Goal: Task Accomplishment & Management: Use online tool/utility

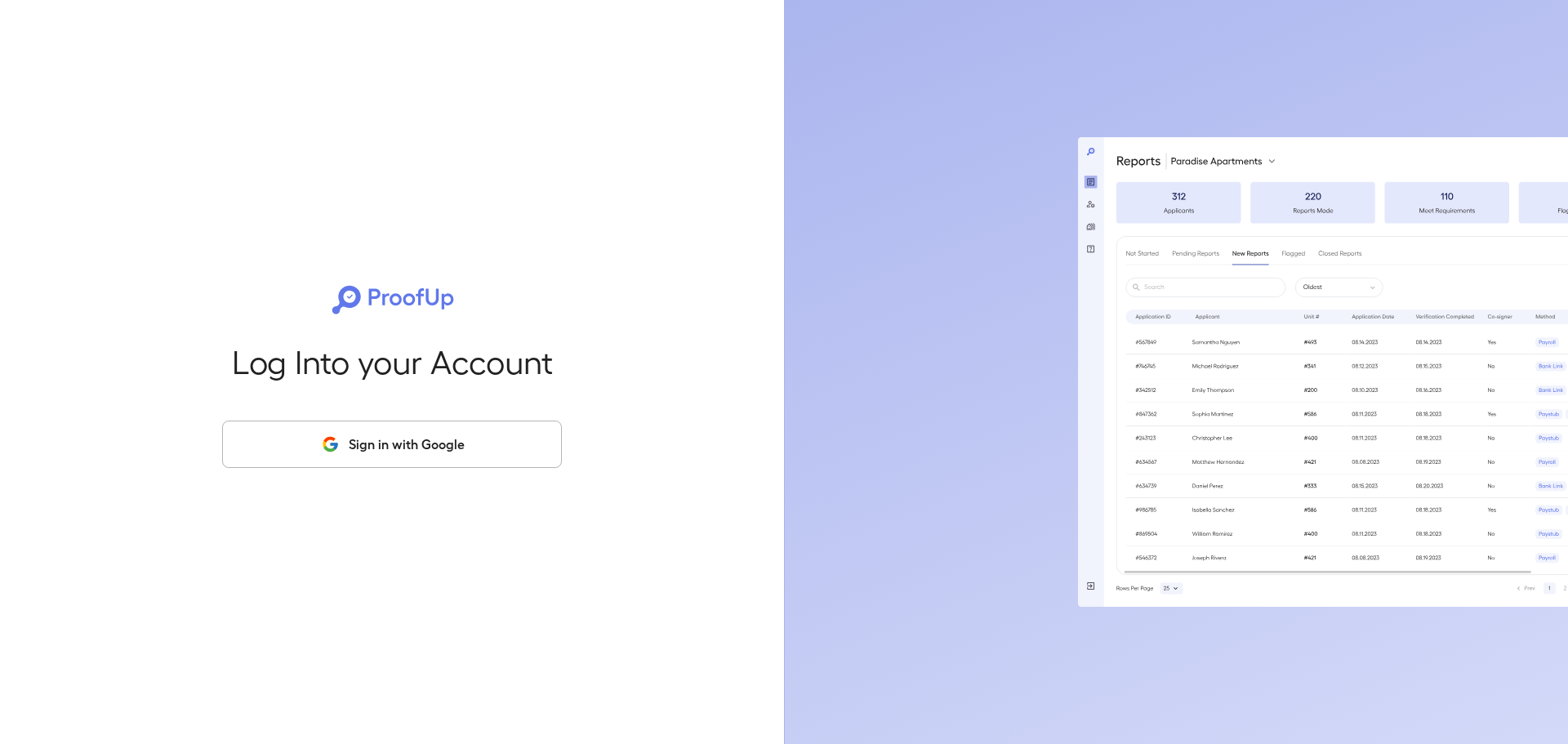
click at [427, 453] on button "Sign in with Google" at bounding box center [392, 445] width 340 height 47
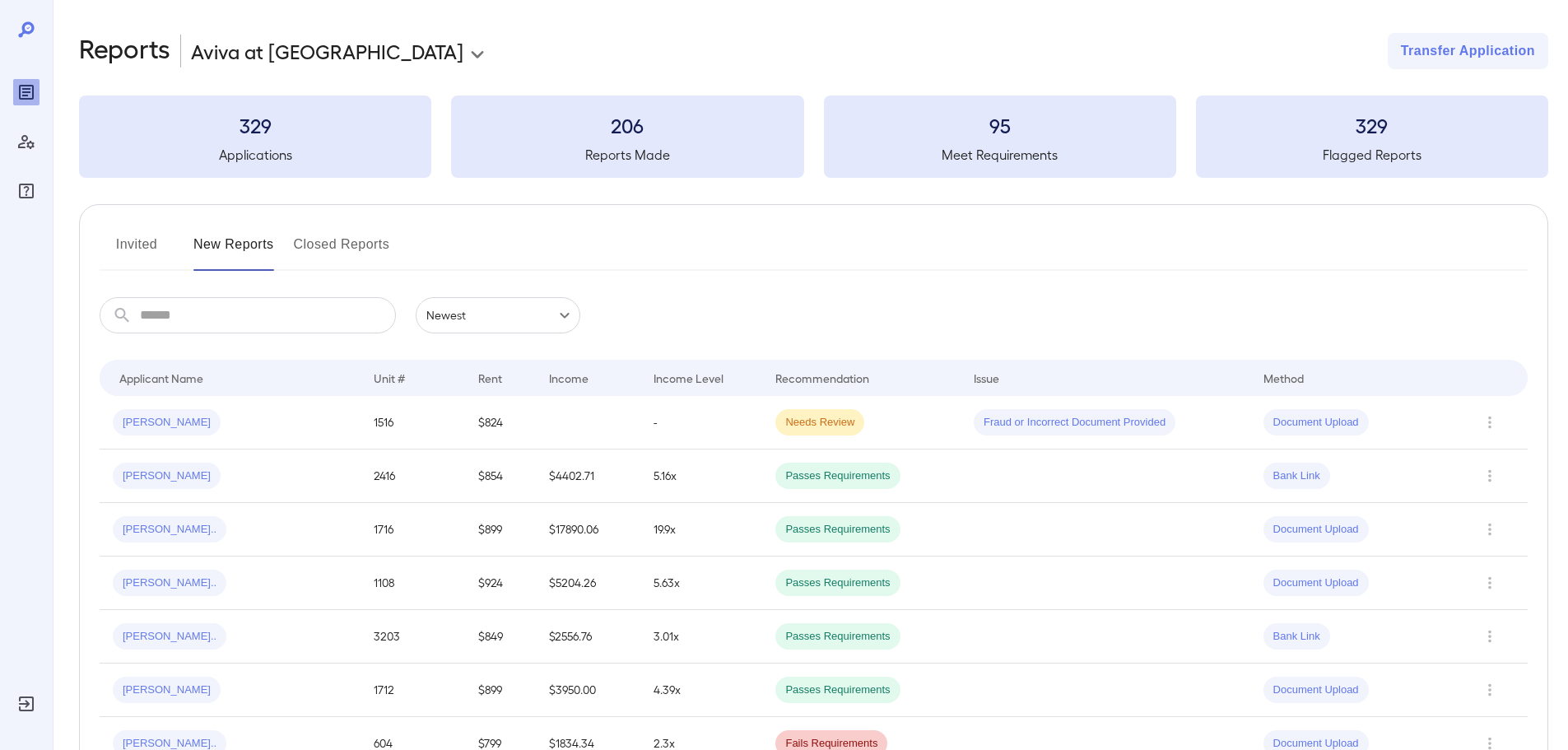
click at [139, 243] on button "Invited" at bounding box center [137, 251] width 74 height 40
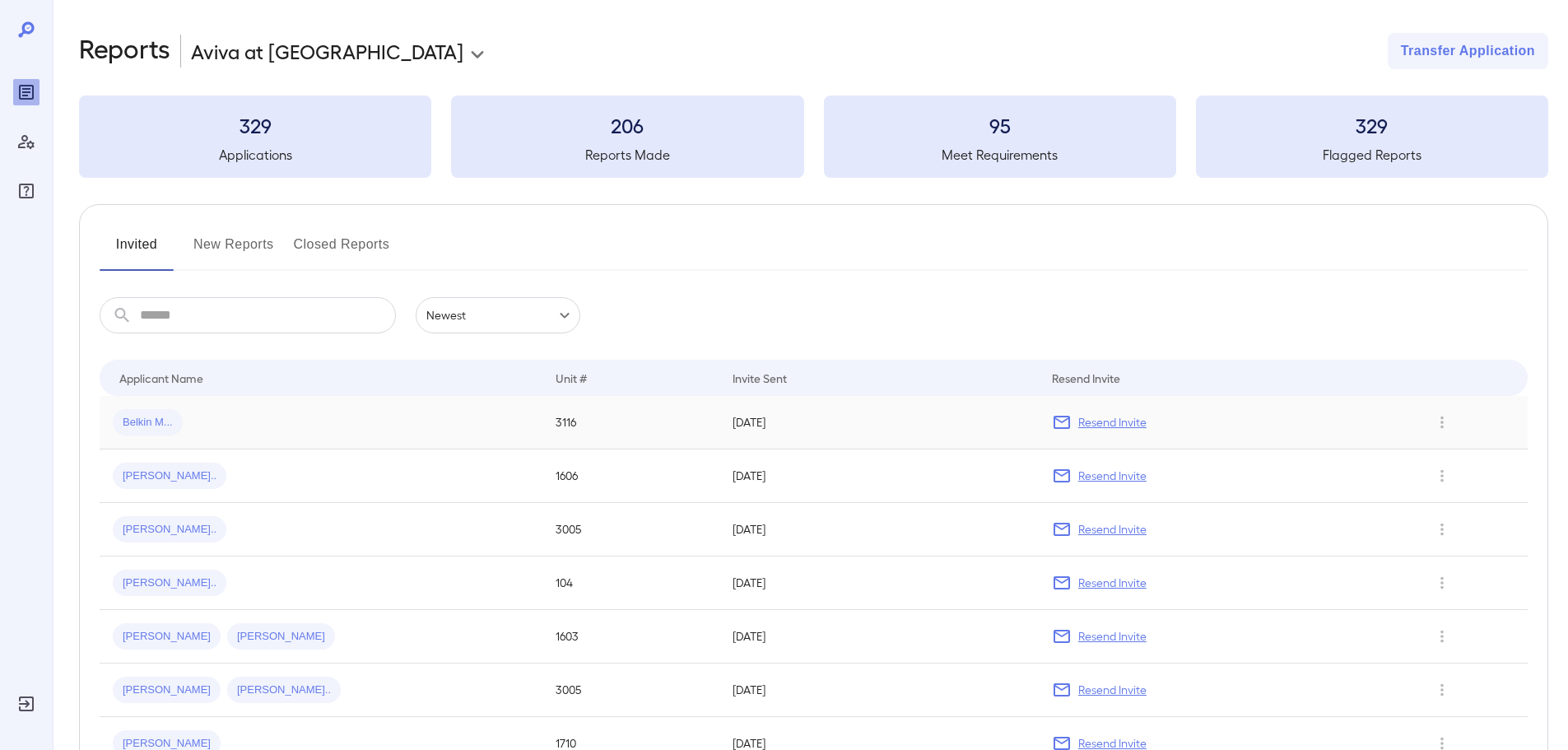
click at [146, 440] on td "Belkin M..." at bounding box center [321, 423] width 443 height 54
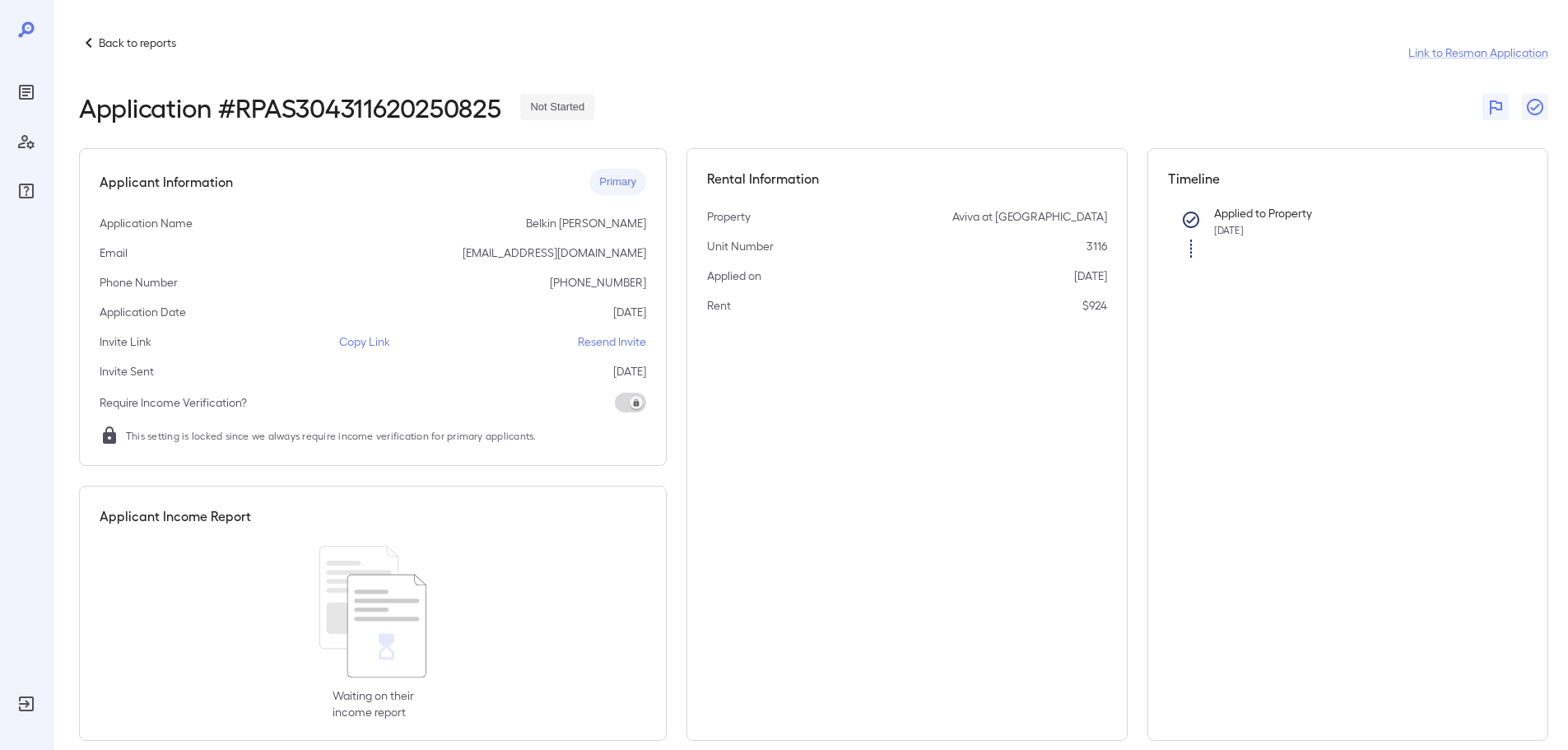
click at [372, 334] on p "Copy Link" at bounding box center [364, 341] width 51 height 17
